Goal: Task Accomplishment & Management: Complete application form

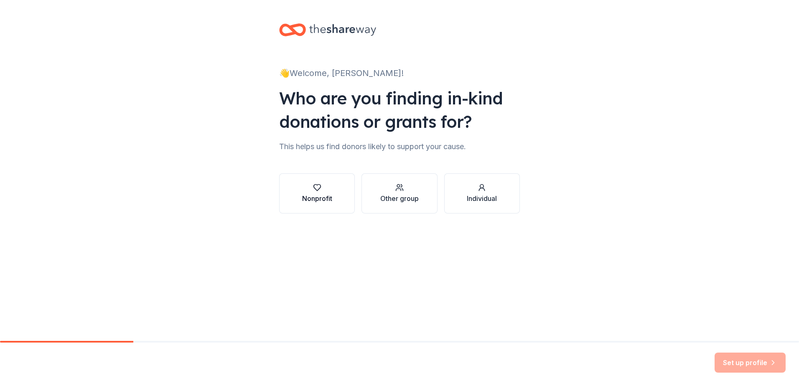
click at [329, 188] on div "button" at bounding box center [317, 187] width 30 height 8
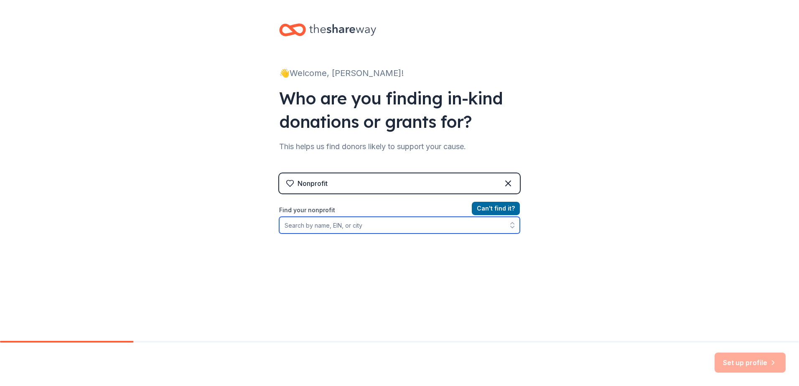
click at [424, 221] on input "Find your nonprofit" at bounding box center [399, 225] width 241 height 17
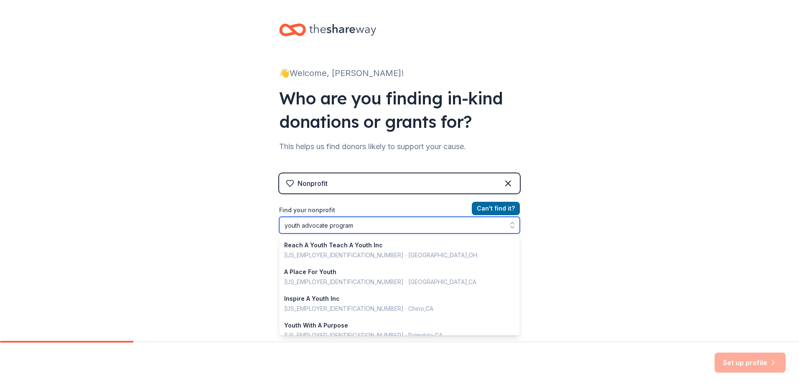
type input "youth advocate programs"
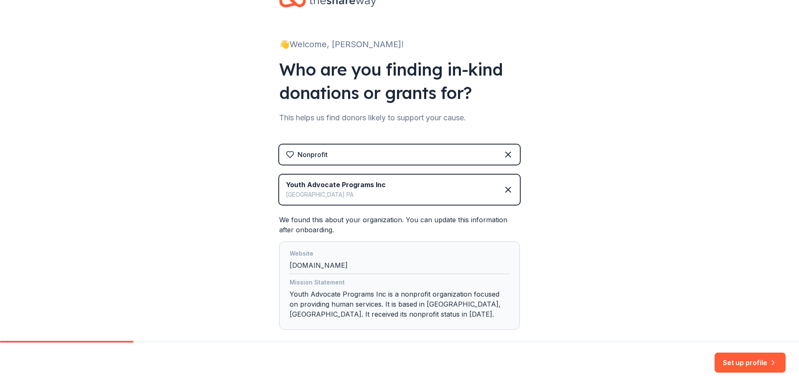
scroll to position [74, 0]
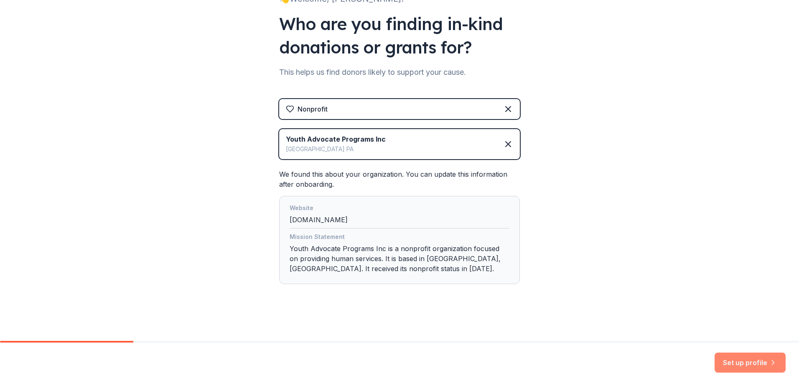
click at [741, 366] on button "Set up profile" at bounding box center [749, 362] width 71 height 20
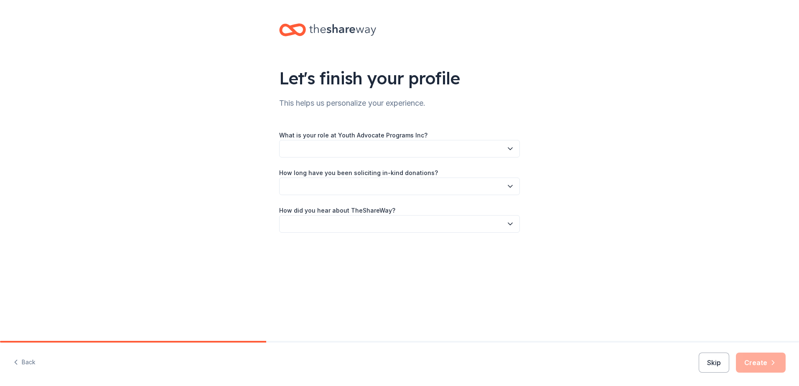
click at [372, 147] on button "button" at bounding box center [399, 149] width 241 height 18
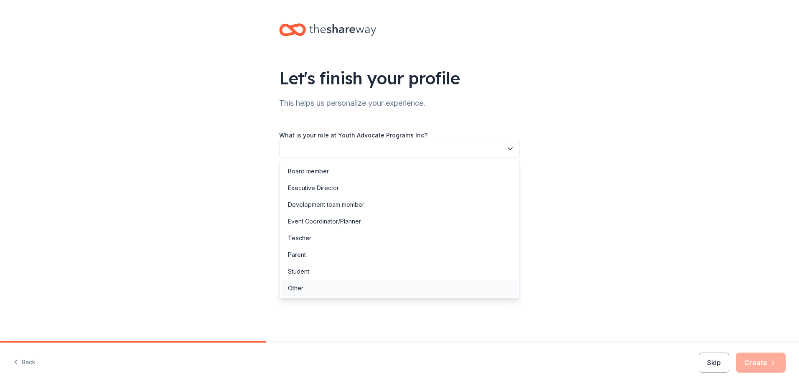
click at [327, 283] on div "Other" at bounding box center [399, 288] width 236 height 17
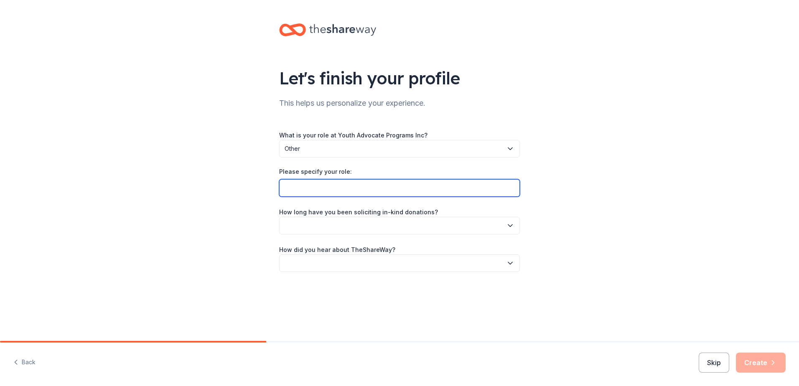
click at [340, 188] on input "Please specify your role:" at bounding box center [399, 188] width 241 height 18
type input "Program Director"
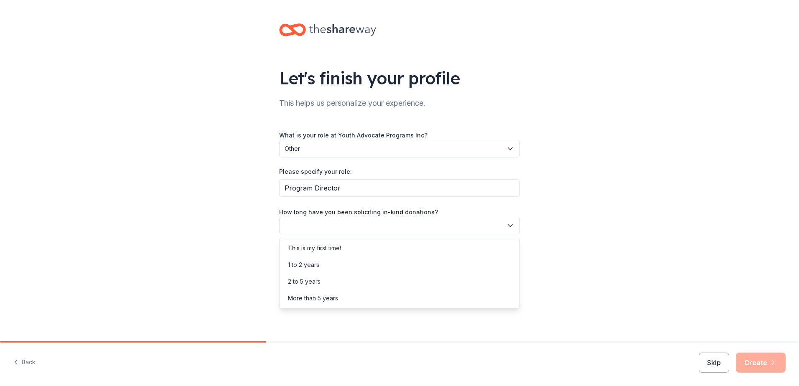
click at [335, 226] on button "button" at bounding box center [399, 226] width 241 height 18
click at [706, 360] on div "Let's finish your profile This helps us personalize your experience. What is yo…" at bounding box center [399, 193] width 799 height 386
click at [715, 367] on button "Skip" at bounding box center [713, 362] width 30 height 20
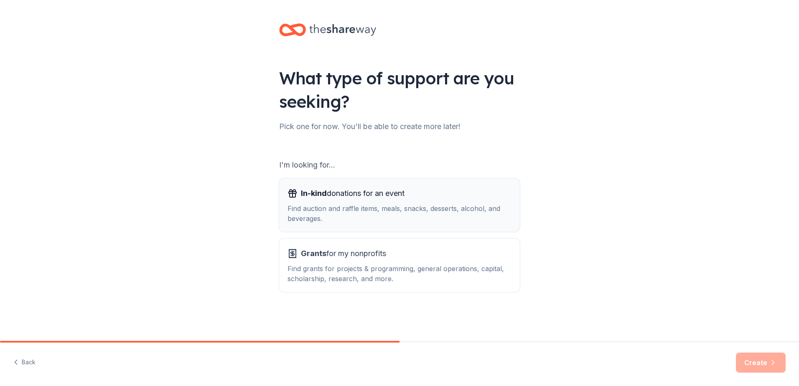
click at [420, 210] on div "Find auction and raffle items, meals, snacks, desserts, alcohol, and beverages." at bounding box center [399, 213] width 224 height 20
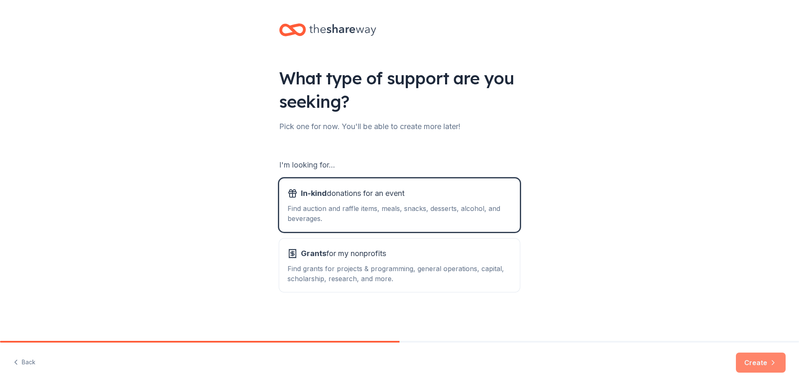
click at [763, 365] on button "Create" at bounding box center [760, 362] width 50 height 20
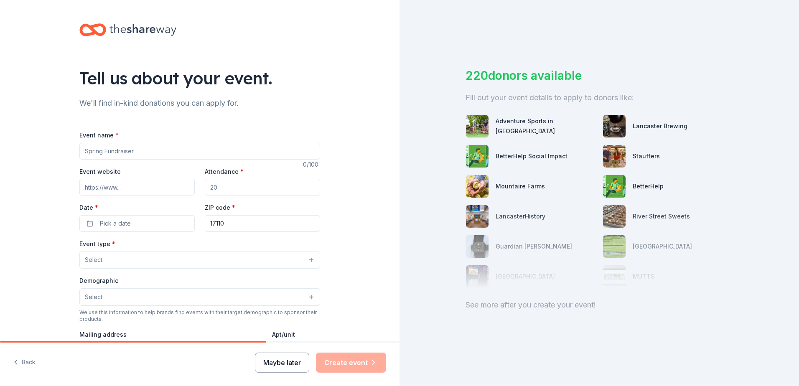
click at [290, 362] on button "Maybe later" at bounding box center [282, 362] width 54 height 20
click at [274, 364] on button "Maybe later" at bounding box center [282, 362] width 54 height 20
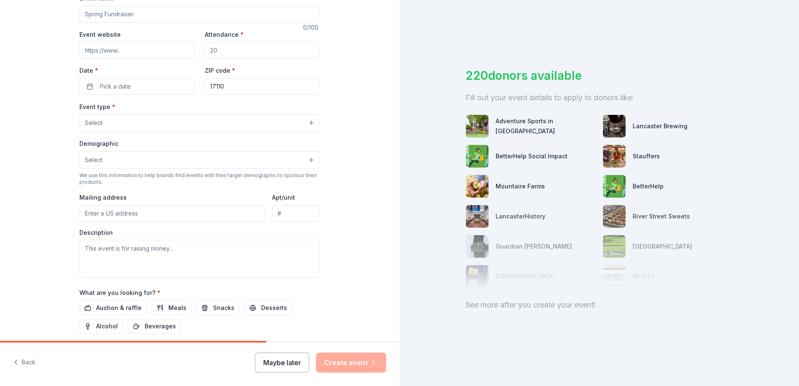
scroll to position [215, 0]
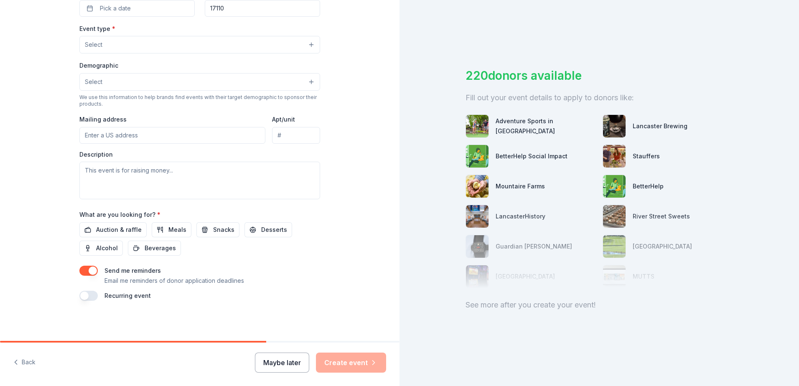
click at [279, 365] on button "Maybe later" at bounding box center [282, 362] width 54 height 20
click at [259, 355] on button "Maybe later" at bounding box center [282, 362] width 54 height 20
click at [269, 369] on div "Maybe later Create event" at bounding box center [320, 362] width 131 height 20
click at [270, 368] on div "Maybe later Create event" at bounding box center [320, 362] width 131 height 20
click at [93, 267] on button "button" at bounding box center [88, 271] width 18 height 10
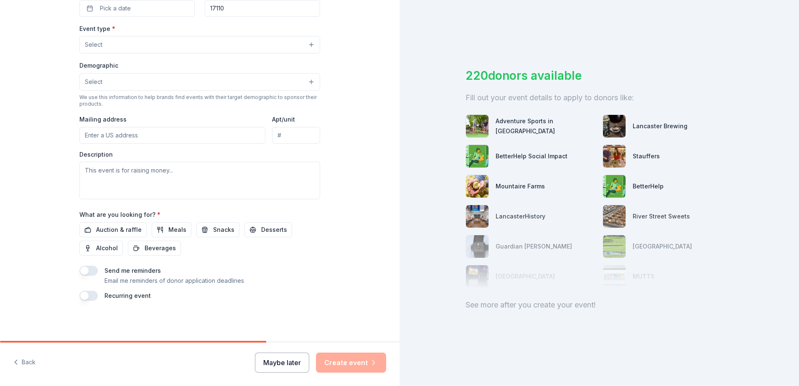
click at [284, 364] on button "Maybe later" at bounding box center [282, 362] width 54 height 20
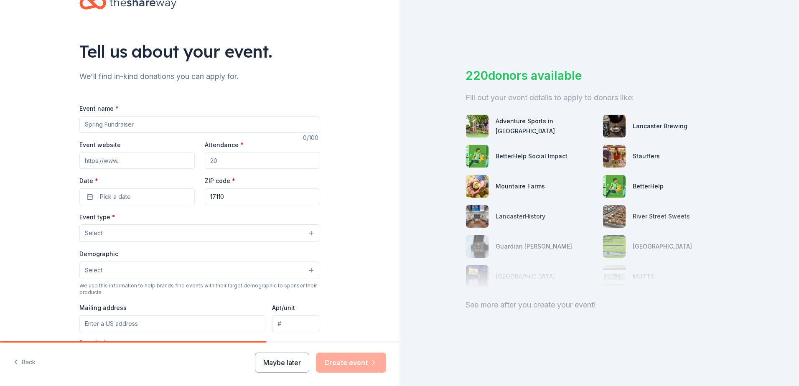
scroll to position [42, 0]
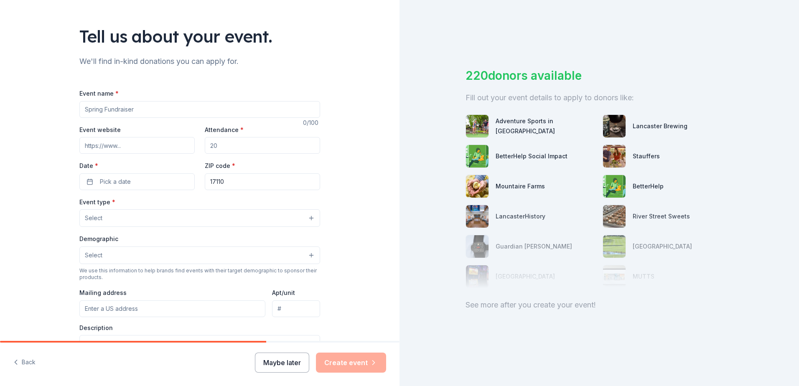
click at [289, 365] on button "Maybe later" at bounding box center [282, 362] width 54 height 20
click at [289, 365] on div "Maybe later Create event" at bounding box center [320, 362] width 131 height 20
click at [290, 365] on div "Maybe later Create event" at bounding box center [320, 362] width 131 height 20
click at [291, 364] on div "Maybe later Create event" at bounding box center [320, 362] width 131 height 20
click at [274, 365] on button "Maybe later" at bounding box center [282, 362] width 54 height 20
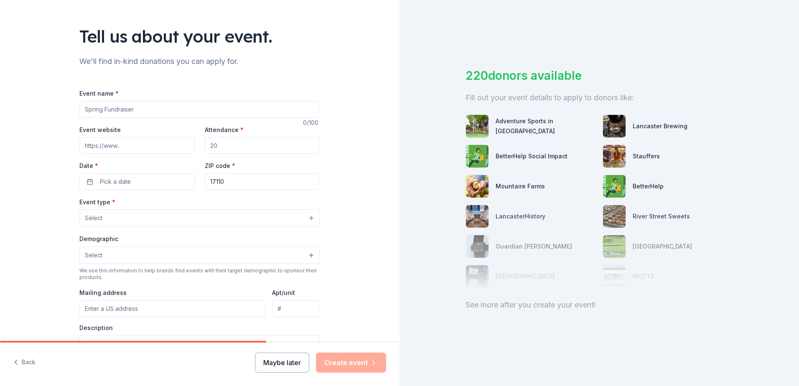
click at [290, 366] on button "Maybe later" at bounding box center [282, 362] width 54 height 20
click at [21, 363] on div "Back Maybe later Create event" at bounding box center [199, 363] width 399 height 43
click at [23, 359] on button "Back" at bounding box center [24, 363] width 22 height 18
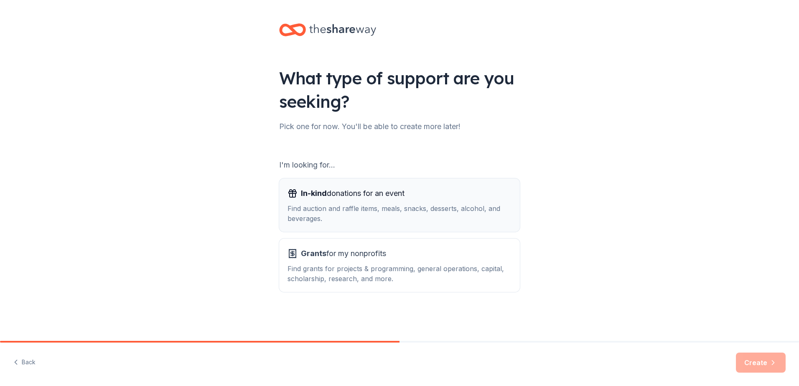
click at [331, 219] on div "Find auction and raffle items, meals, snacks, desserts, alcohol, and beverages." at bounding box center [399, 213] width 224 height 20
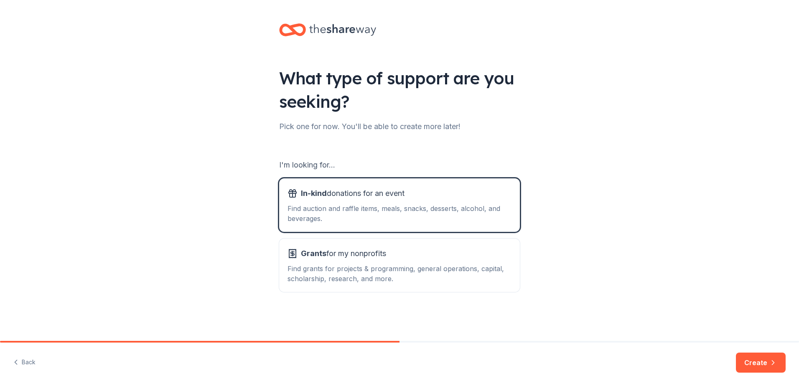
click at [757, 361] on button "Create" at bounding box center [760, 362] width 50 height 20
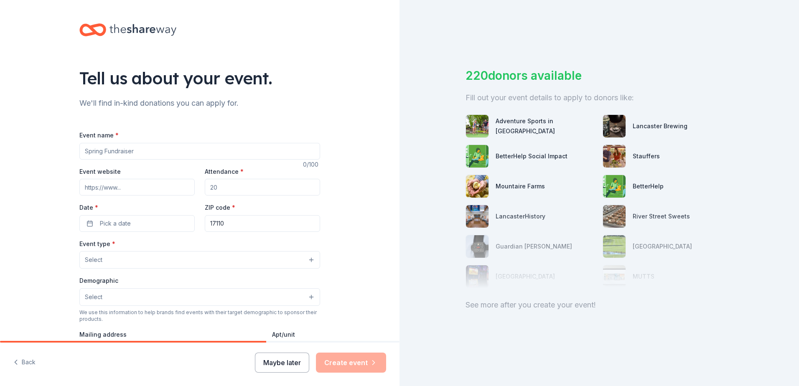
click at [279, 361] on button "Maybe later" at bounding box center [282, 362] width 54 height 20
click at [288, 362] on button "Maybe later" at bounding box center [282, 362] width 54 height 20
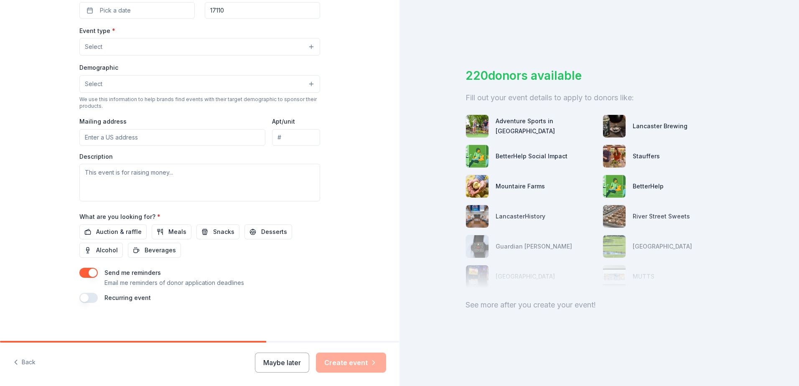
scroll to position [215, 0]
click at [81, 271] on button "button" at bounding box center [88, 271] width 18 height 10
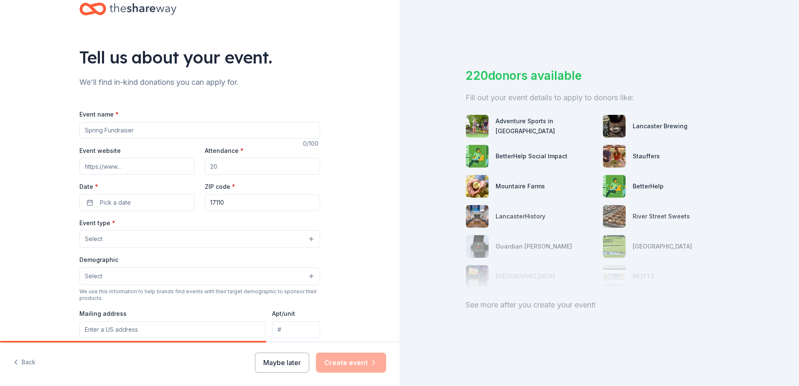
scroll to position [6, 0]
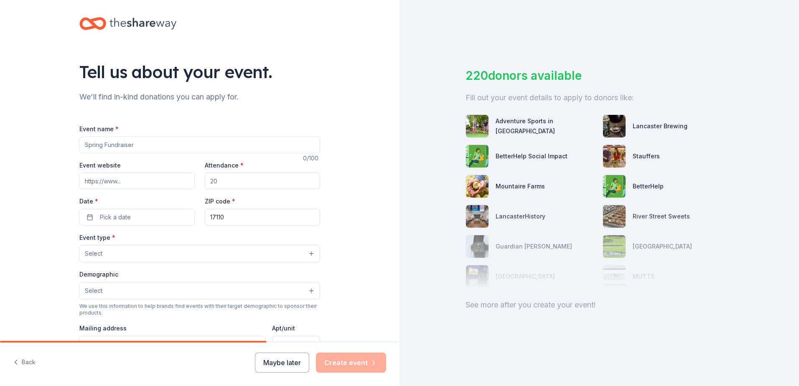
click at [143, 145] on input "Event name *" at bounding box center [199, 145] width 241 height 17
type input "Men's Mental Health Awareness"
click at [210, 184] on input "Attendance *" at bounding box center [262, 180] width 115 height 17
click at [241, 184] on input "Attendance *" at bounding box center [262, 180] width 115 height 17
type input "50"
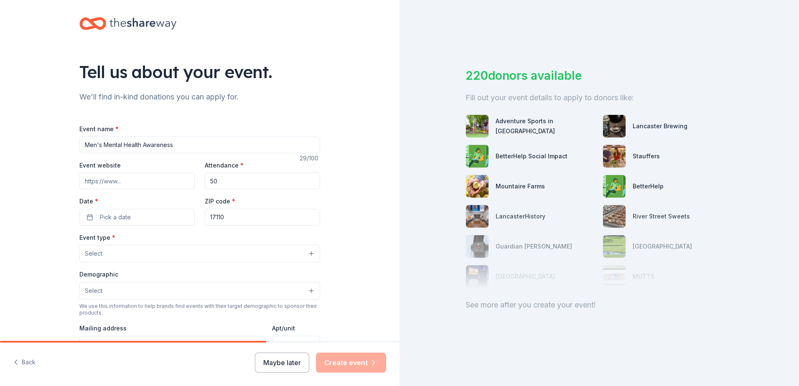
click at [263, 223] on input "17110" at bounding box center [262, 217] width 115 height 17
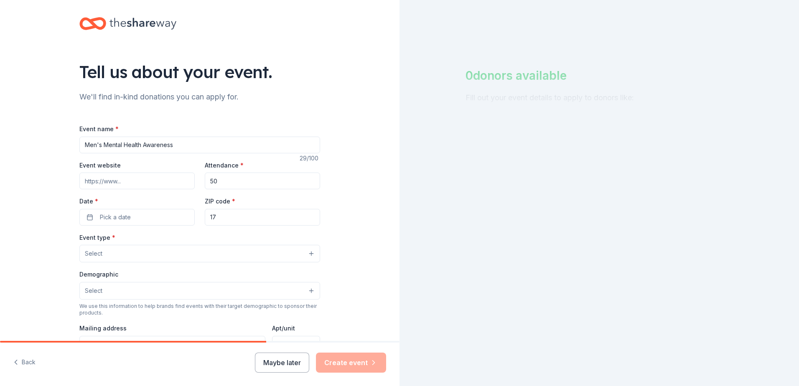
type input "1"
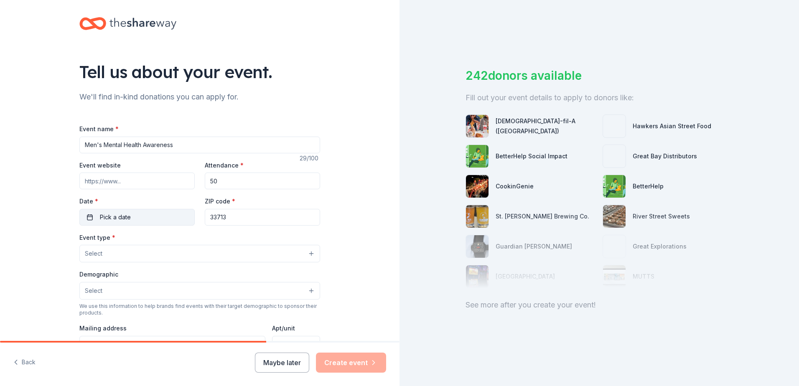
type input "33713"
click at [143, 215] on button "Pick a date" at bounding box center [136, 217] width 115 height 17
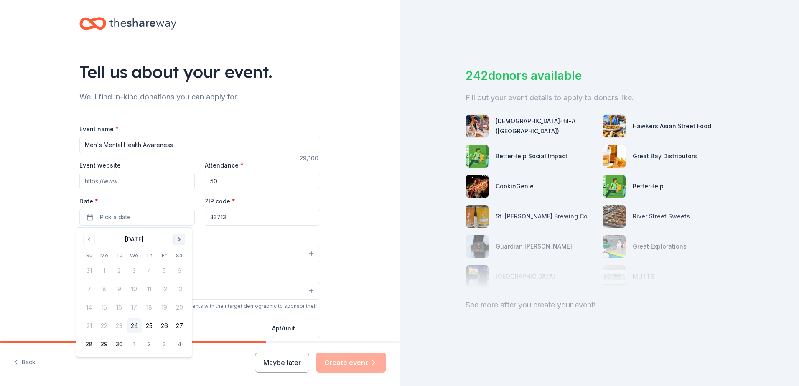
click at [182, 236] on button "Go to next month" at bounding box center [179, 239] width 12 height 12
click at [175, 309] on button "15" at bounding box center [179, 307] width 15 height 15
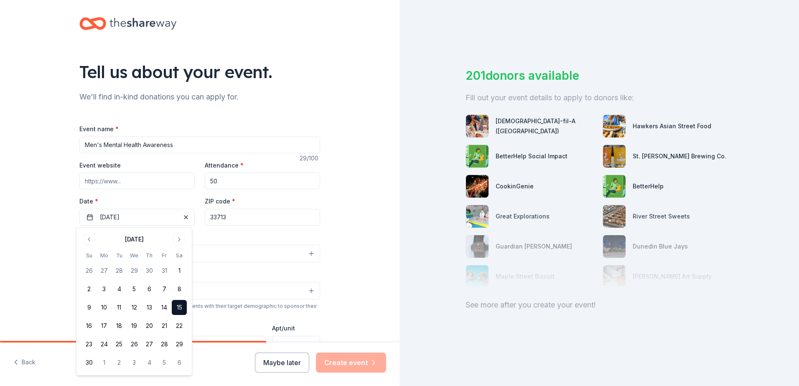
click at [255, 305] on div "We use this information to help brands find events with their target demographi…" at bounding box center [199, 309] width 241 height 13
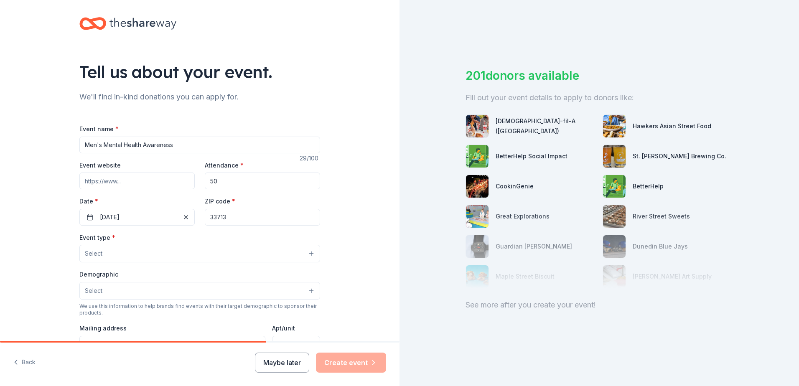
click at [223, 267] on div "Event type * Select Demographic Select We use this information to help brands f…" at bounding box center [199, 320] width 241 height 176
click at [221, 259] on button "Select" at bounding box center [199, 254] width 241 height 18
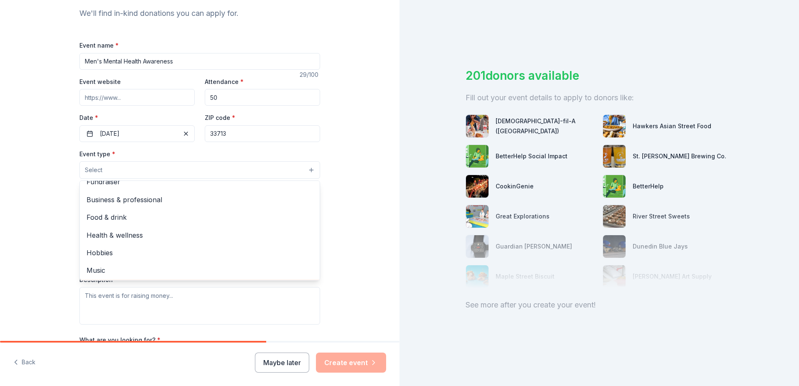
scroll to position [0, 0]
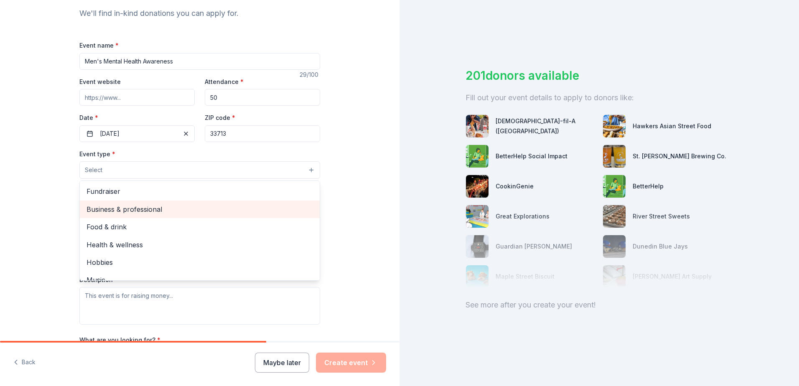
click at [169, 211] on span "Business & professional" at bounding box center [199, 209] width 226 height 11
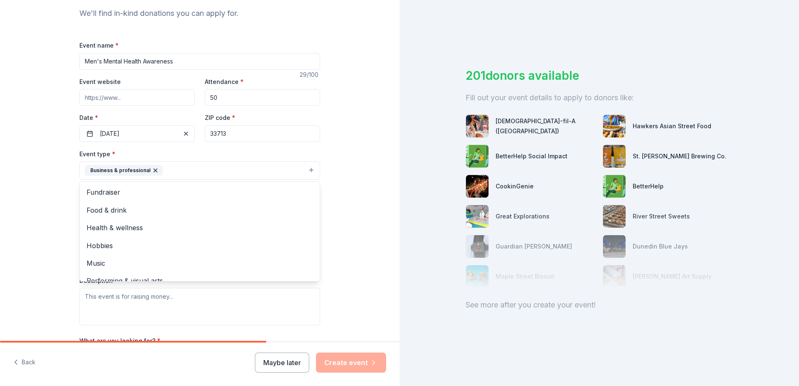
click at [331, 237] on div "Tell us about your event. We'll find in-kind donations you can apply for. Event…" at bounding box center [199, 188] width 399 height 557
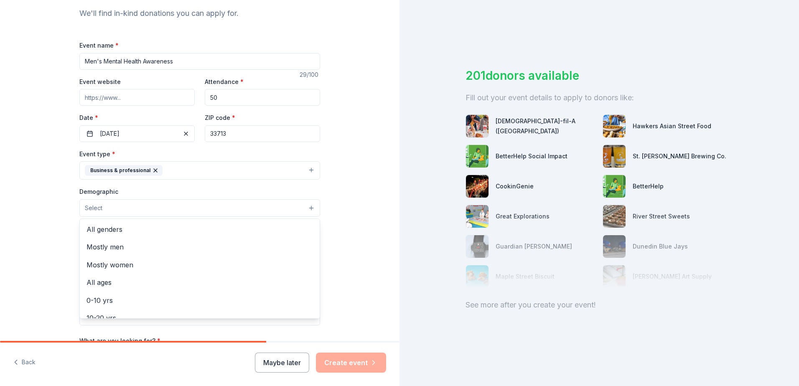
click at [243, 205] on button "Select" at bounding box center [199, 208] width 241 height 18
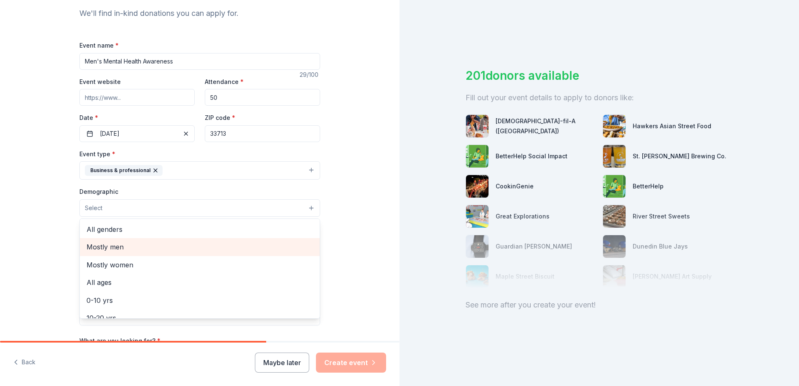
scroll to position [22, 0]
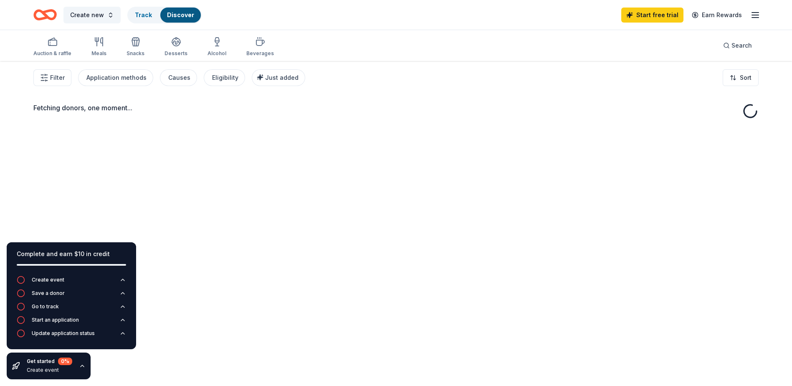
click at [208, 320] on div "Fetching donors, one moment..." at bounding box center [396, 254] width 792 height 386
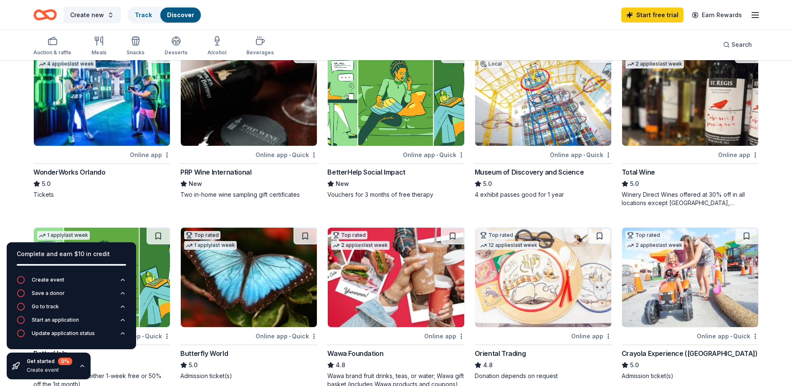
scroll to position [42, 0]
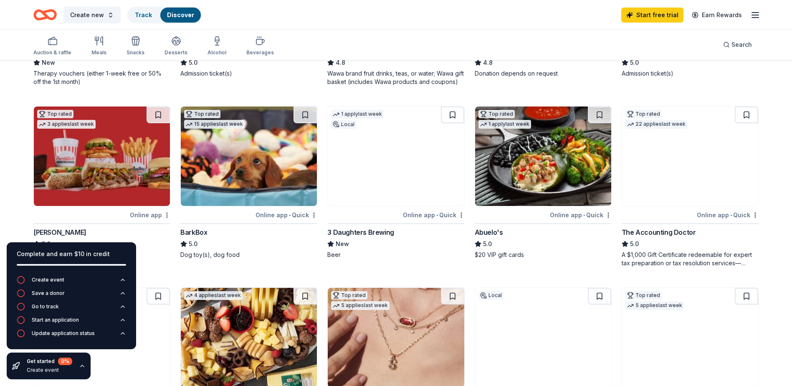
scroll to position [0, 0]
